Goal: Information Seeking & Learning: Learn about a topic

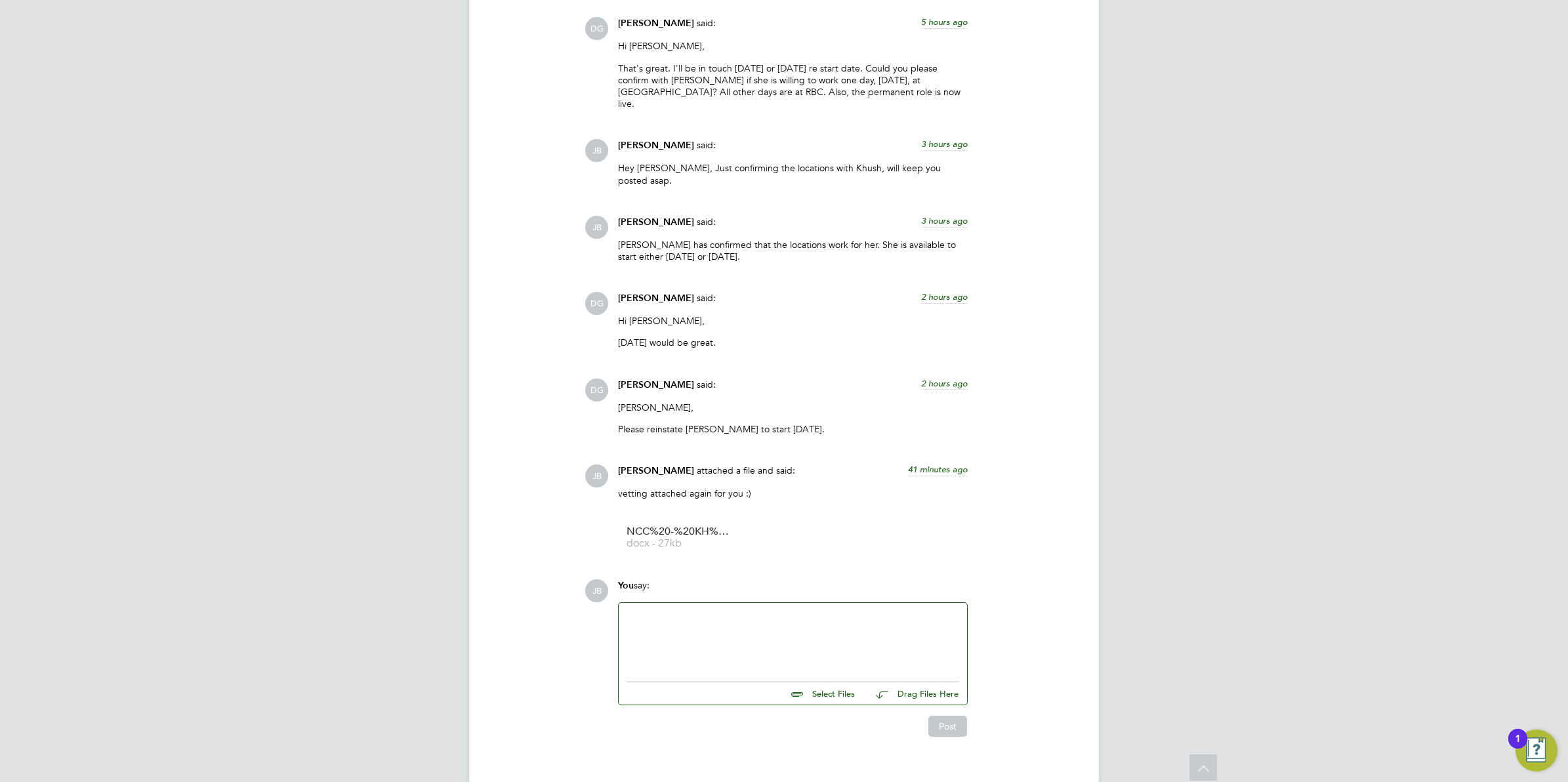
click at [514, 338] on div "COMMUNICATIONS Operational Communications (8) Use the following section to shar…" at bounding box center [784, 264] width 577 height 947
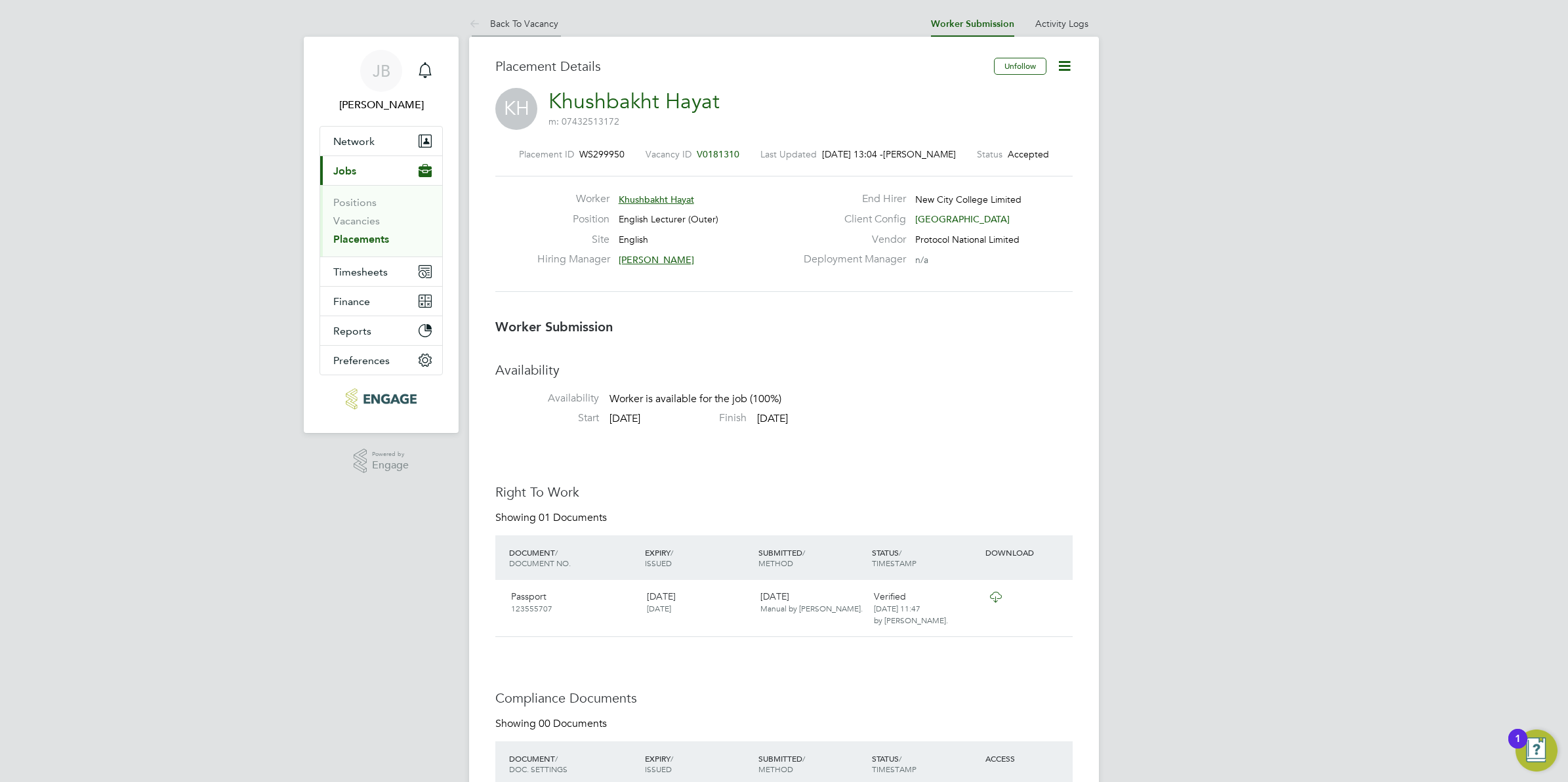
click at [528, 20] on link "Back To Vacancy" at bounding box center [513, 23] width 89 height 12
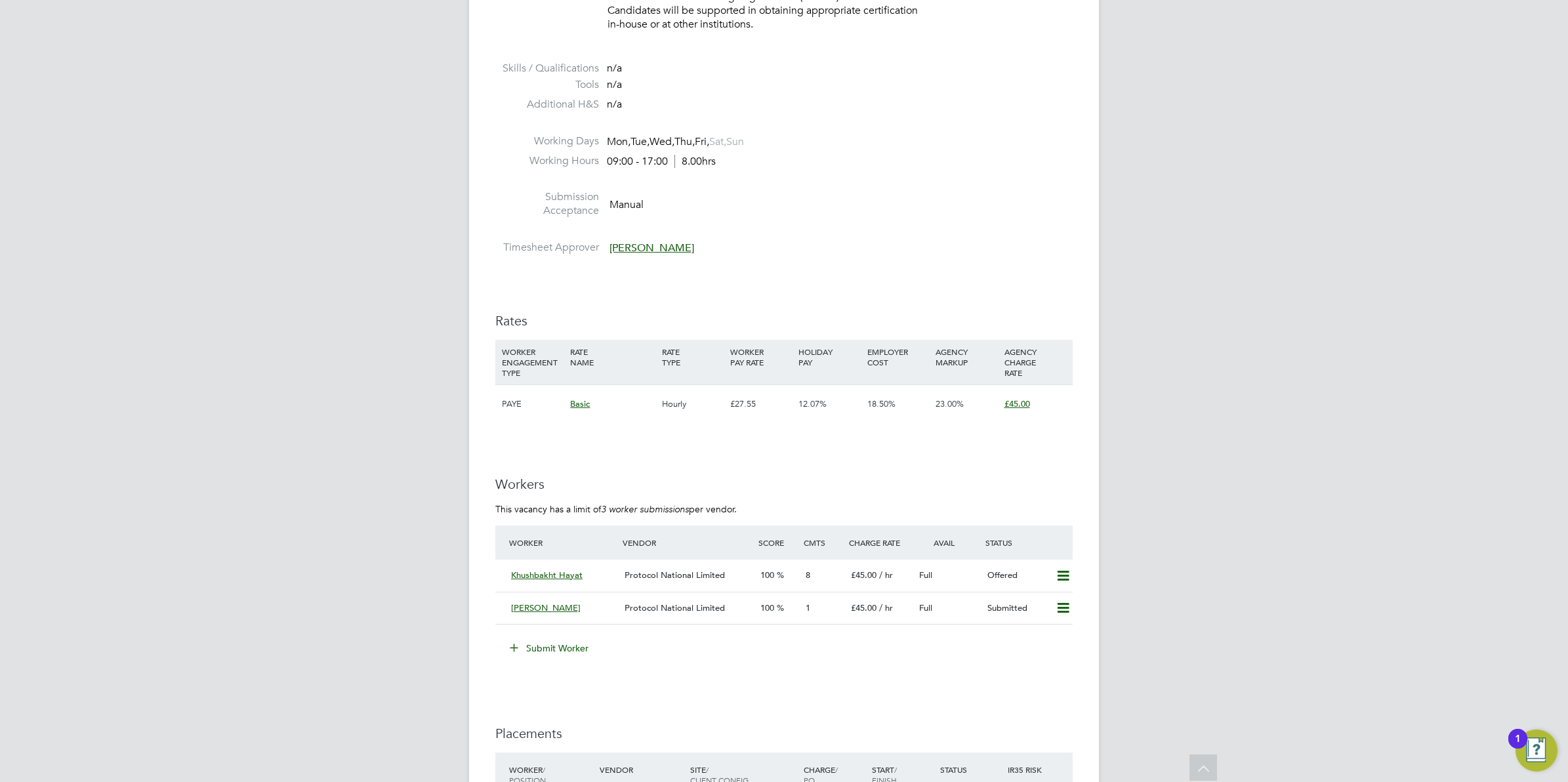
scroll to position [38, 92]
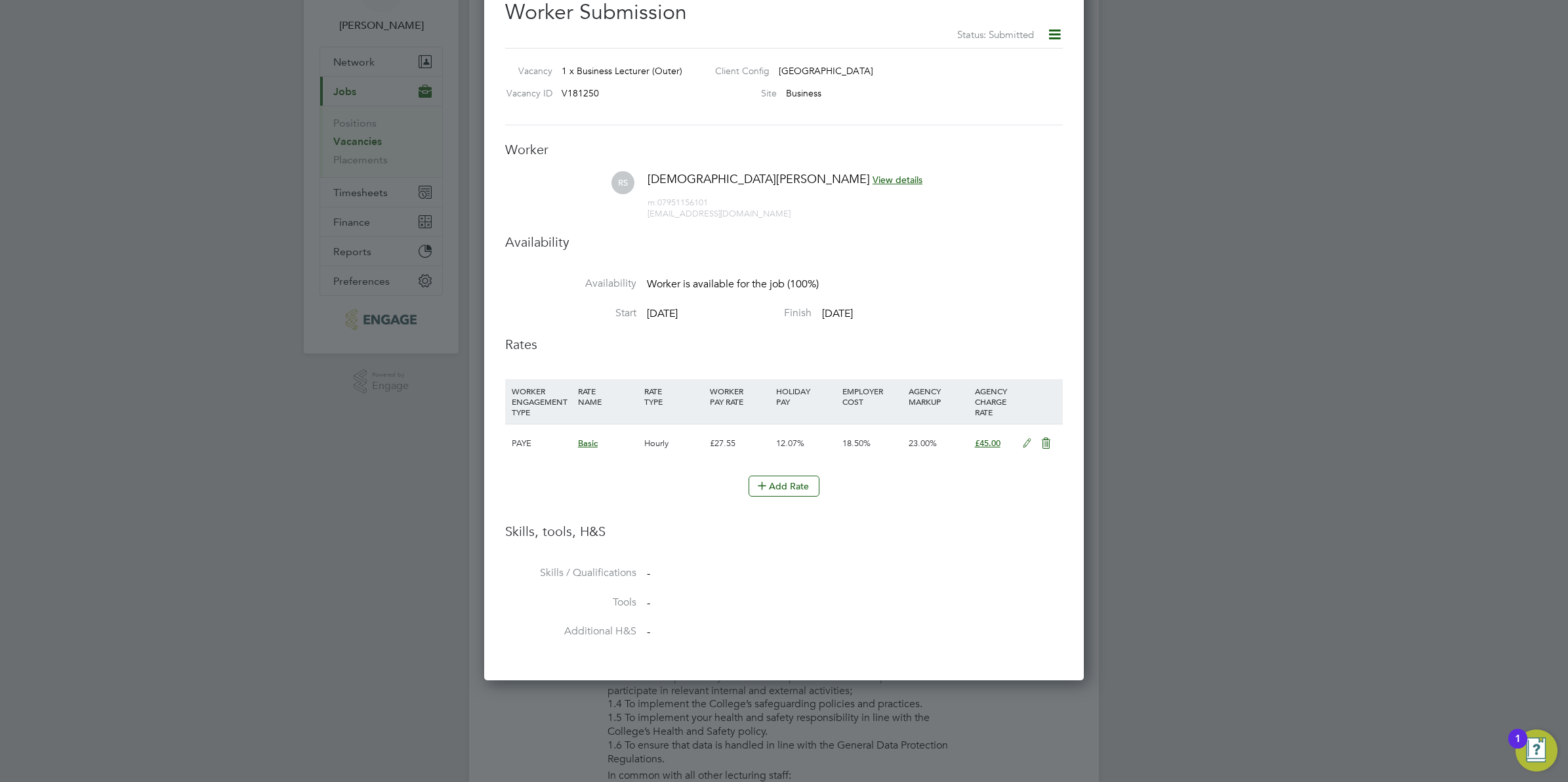
scroll to position [79, 0]
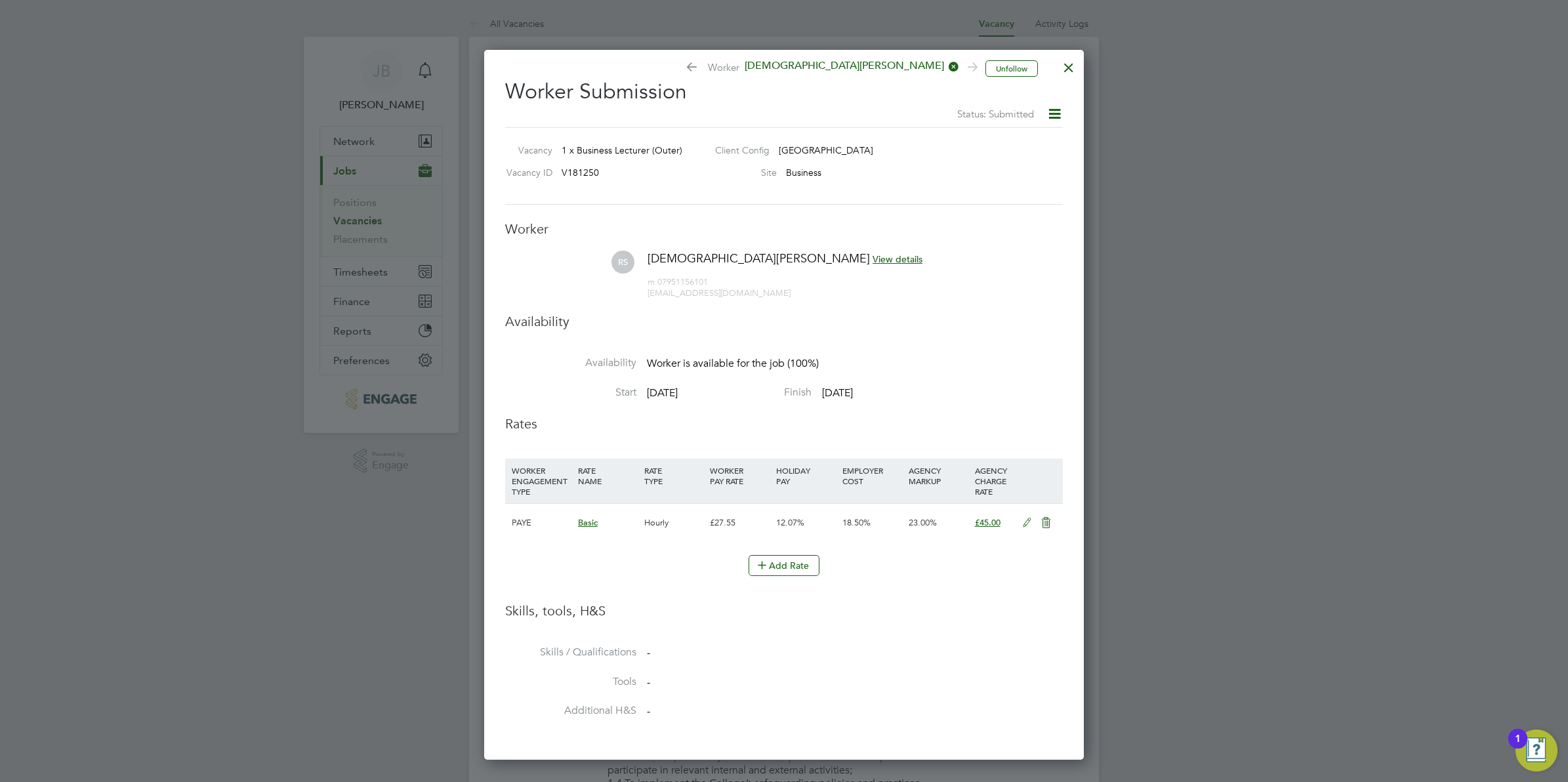
click at [695, 70] on icon at bounding box center [690, 69] width 10 height 13
click at [1058, 65] on div at bounding box center [1069, 65] width 24 height 24
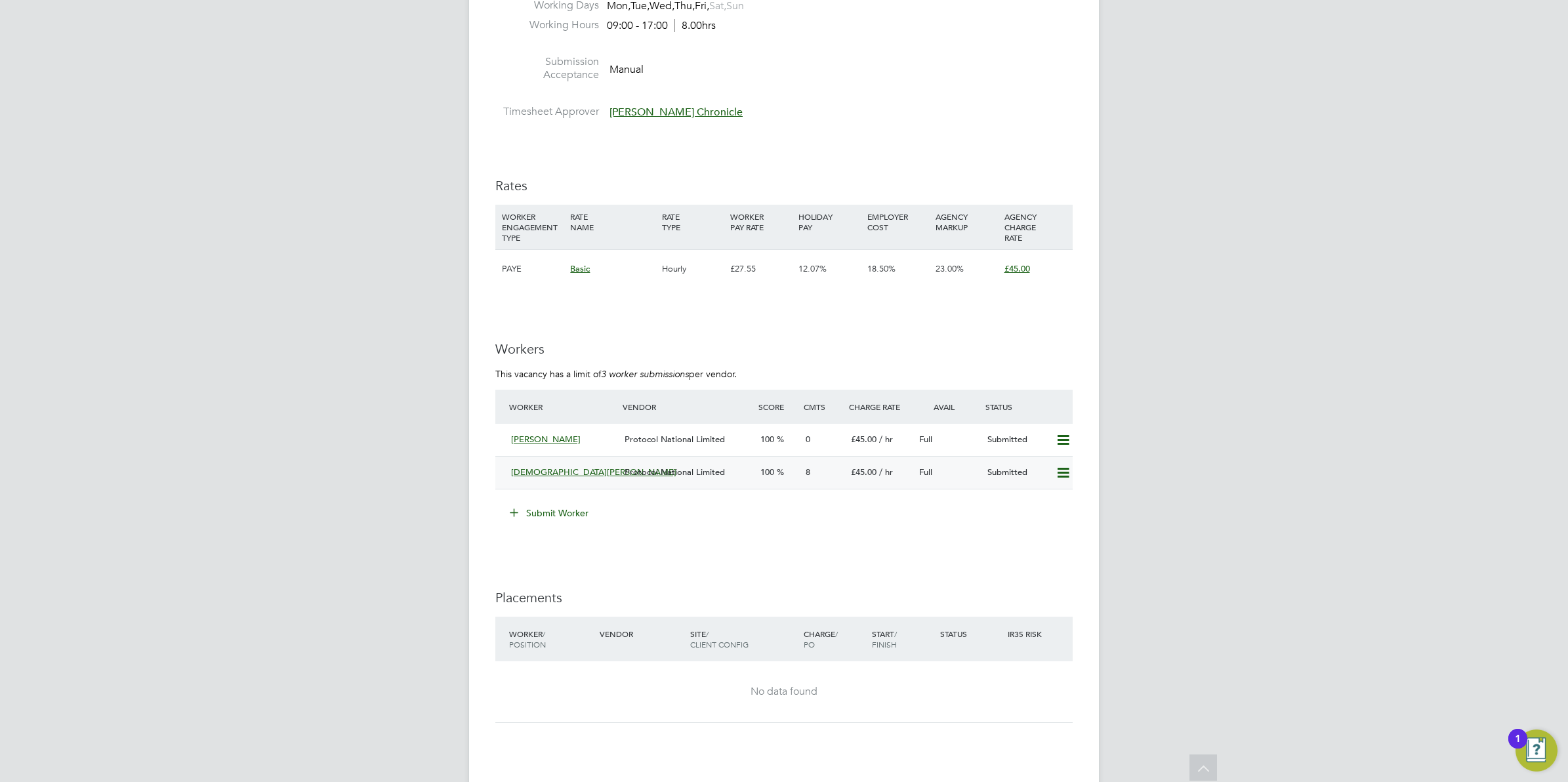
click at [676, 475] on span "Protocol National Limited" at bounding box center [674, 472] width 101 height 11
